Goal: Answer question/provide support: Answer question/provide support

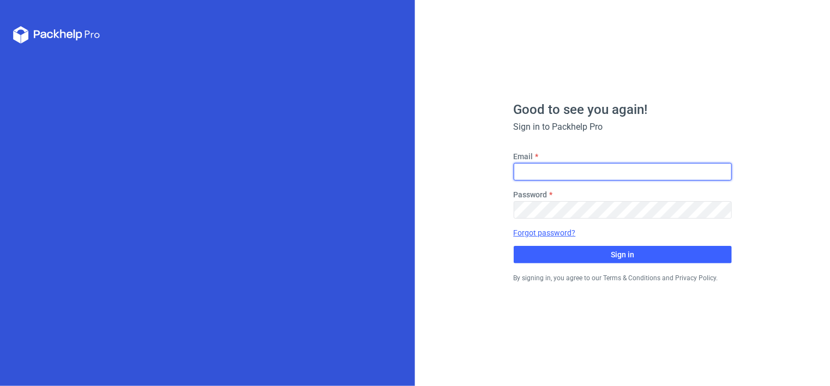
click at [528, 165] on input "Email" at bounding box center [623, 171] width 218 height 17
type input "[PERSON_NAME][EMAIL_ADDRESS][DOMAIN_NAME]"
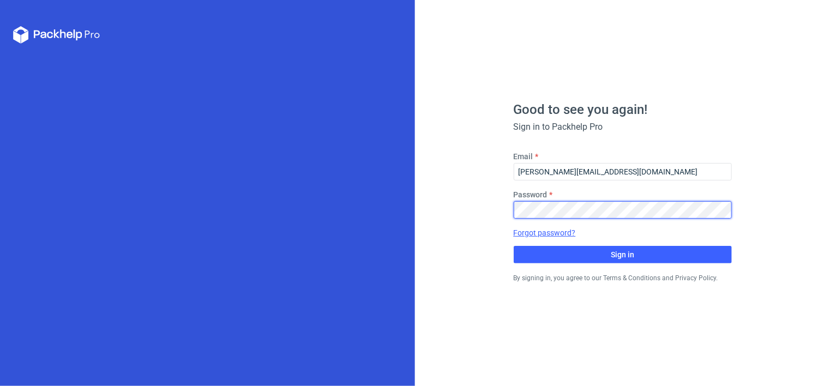
click at [514, 246] on button "Sign in" at bounding box center [623, 254] width 218 height 17
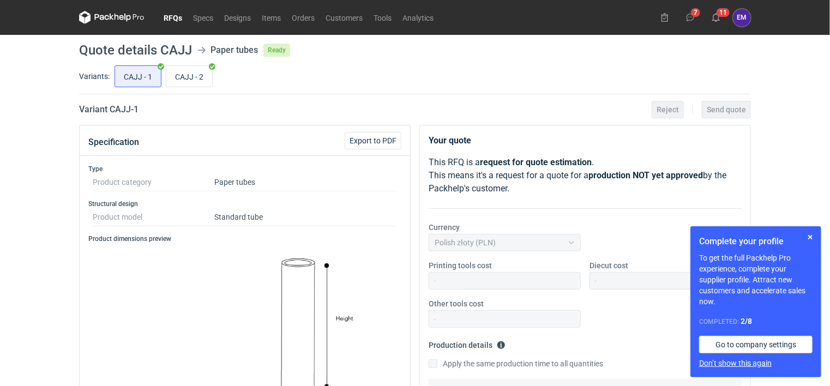
click at [735, 364] on button "Don’t show this again" at bounding box center [735, 363] width 73 height 11
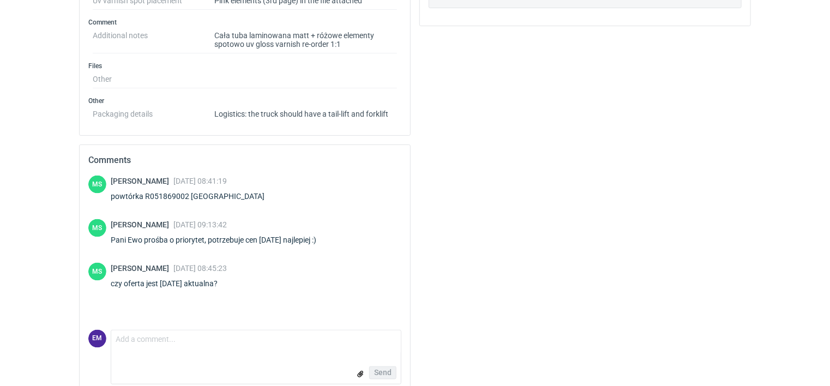
scroll to position [757, 0]
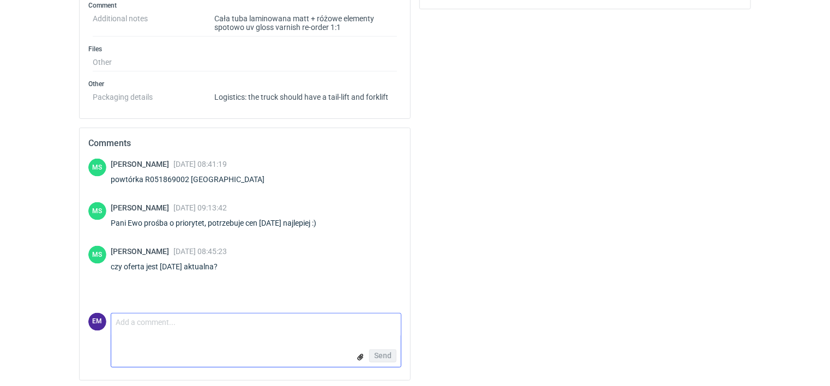
click at [165, 323] on textarea "Comment message" at bounding box center [256, 325] width 290 height 23
type textarea "Dzień dobry, ceny aktualne."
click at [387, 352] on span "Send" at bounding box center [382, 356] width 17 height 8
